Goal: Task Accomplishment & Management: Use online tool/utility

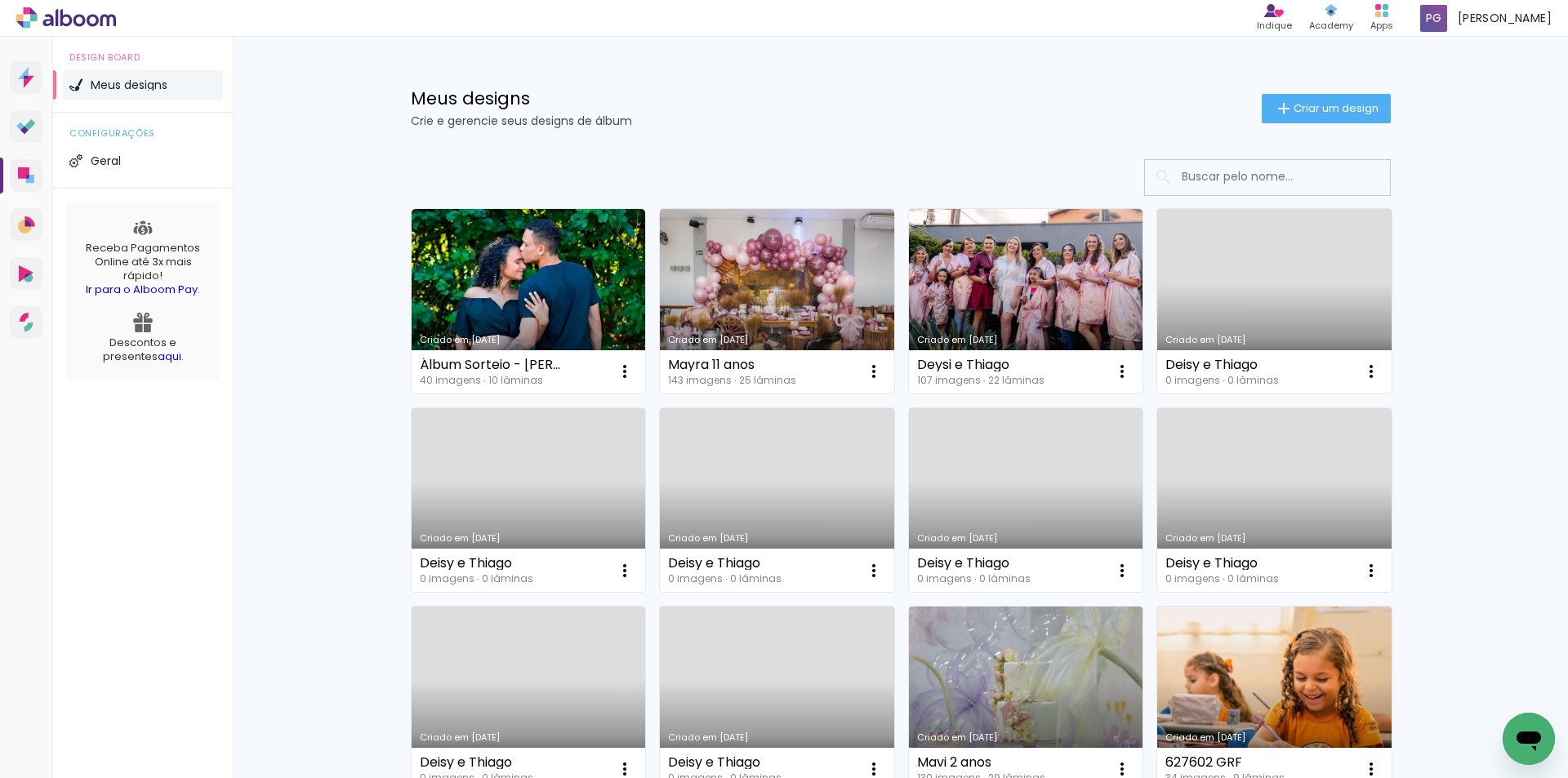
click at [1024, 669] on link "Criado em [DATE]" at bounding box center [1026, 699] width 234 height 184
